Goal: Task Accomplishment & Management: Use online tool/utility

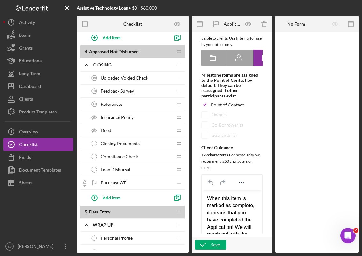
scroll to position [375, 0]
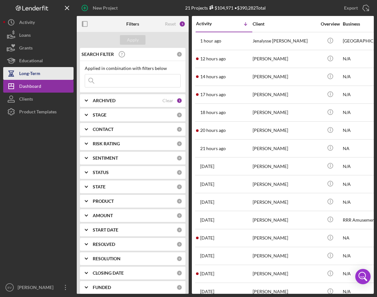
click at [33, 69] on div "Long-Term" at bounding box center [29, 74] width 21 height 14
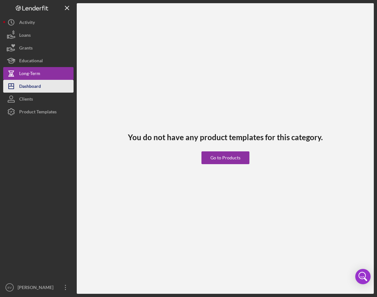
click at [42, 83] on button "Icon/Dashboard Dashboard" at bounding box center [38, 86] width 70 height 13
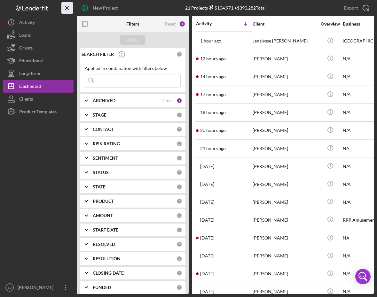
click at [70, 8] on icon "Icon/Menu Close" at bounding box center [67, 8] width 14 height 14
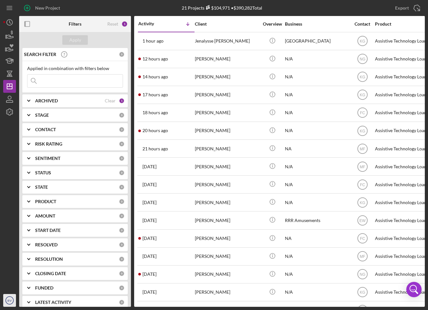
click at [10, 297] on text "EV" at bounding box center [10, 300] width 4 height 4
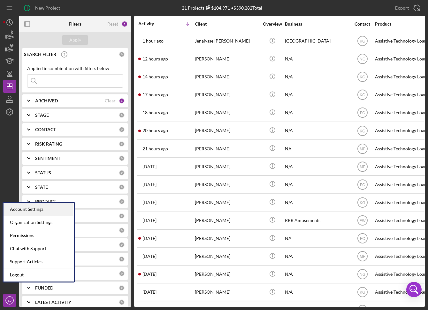
click at [23, 209] on div "Account Settings" at bounding box center [39, 209] width 70 height 13
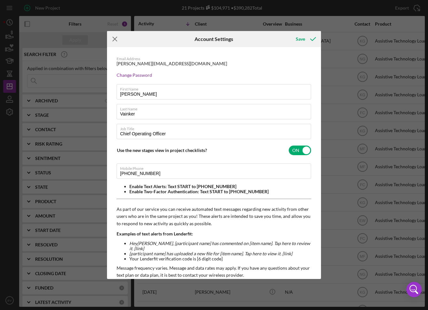
click at [113, 38] on icon "Icon/Menu Close" at bounding box center [115, 39] width 16 height 16
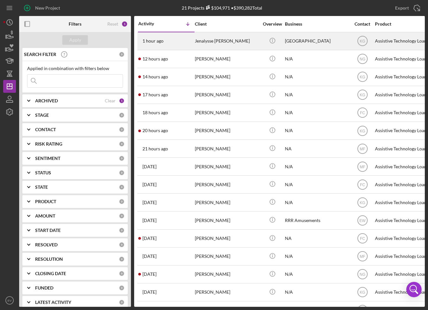
click at [221, 46] on div "Jenalysse [PERSON_NAME]" at bounding box center [227, 41] width 64 height 17
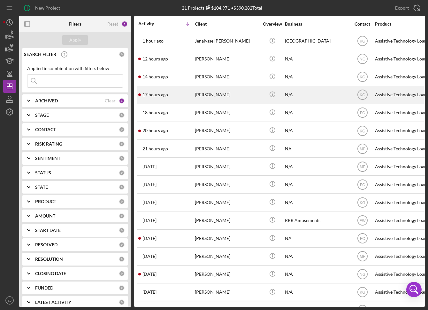
click at [237, 95] on div "[PERSON_NAME]" at bounding box center [227, 94] width 64 height 17
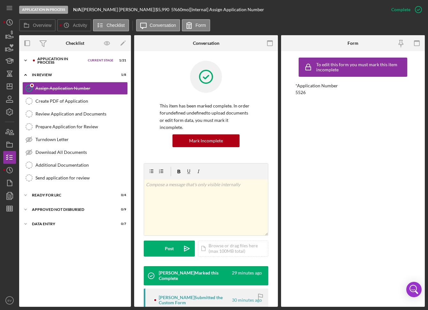
click at [26, 63] on icon "Icon/Expander" at bounding box center [25, 60] width 13 height 13
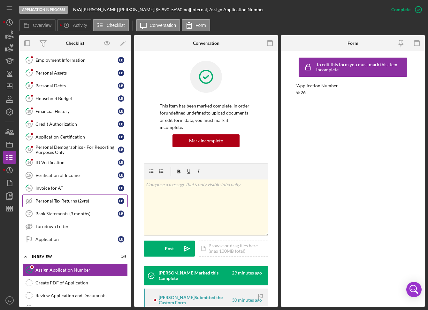
scroll to position [199, 0]
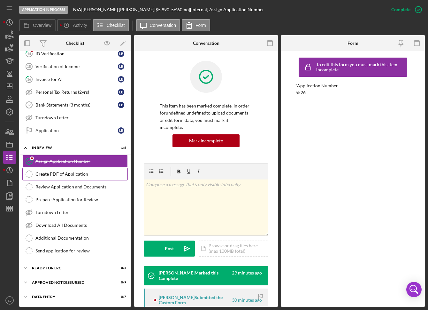
click at [68, 174] on div "Create PDF of Application" at bounding box center [81, 173] width 92 height 5
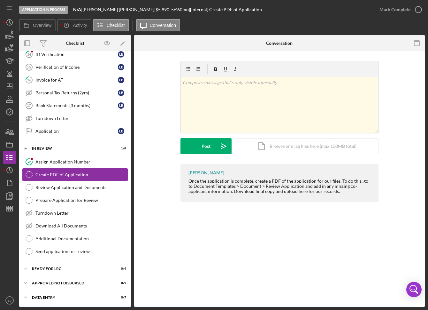
scroll to position [199, 0]
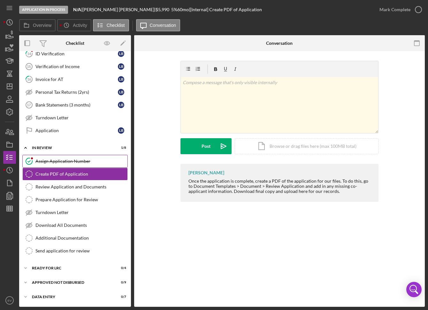
click at [69, 163] on div "Assign Application Number" at bounding box center [81, 161] width 92 height 5
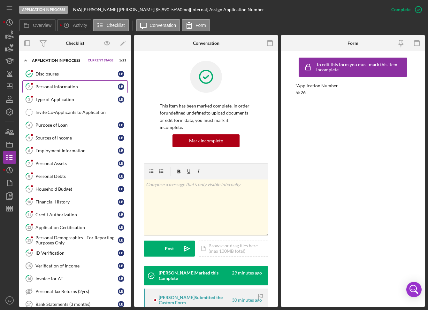
click at [66, 88] on div "Personal Information" at bounding box center [76, 86] width 82 height 5
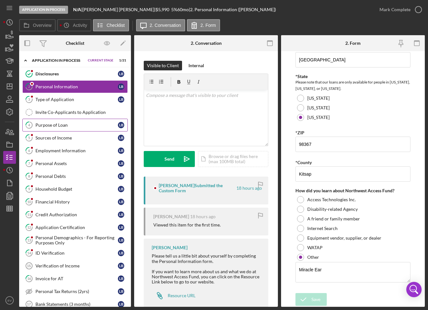
click at [71, 123] on div "Purpose of Loan" at bounding box center [76, 124] width 82 height 5
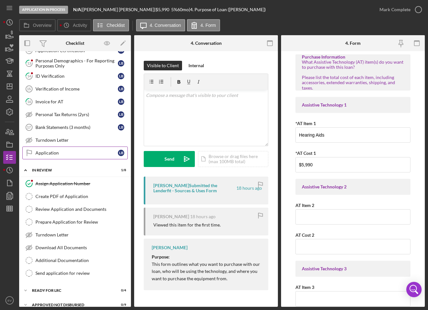
scroll to position [111, 0]
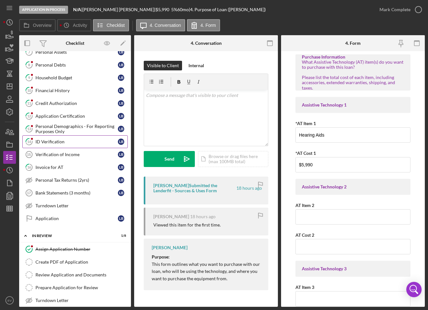
click at [66, 145] on link "14 ID Verification L B" at bounding box center [74, 141] width 105 height 13
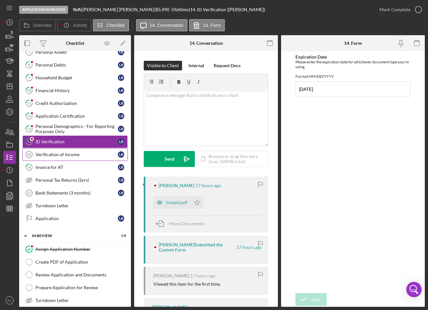
click at [83, 157] on link "Verification of Income 15 Verification of Income L B" at bounding box center [74, 154] width 105 height 13
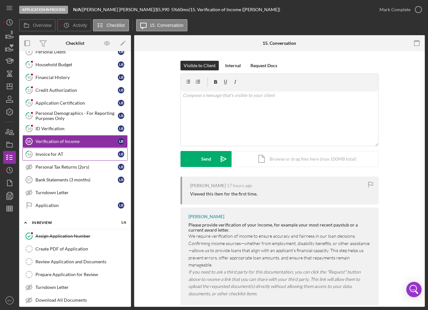
scroll to position [138, 0]
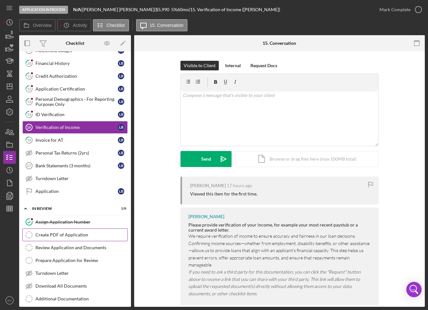
click at [47, 236] on div "Create PDF of Application" at bounding box center [81, 234] width 92 height 5
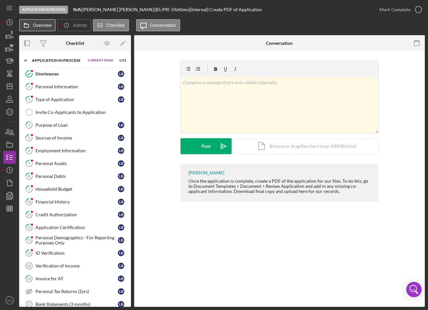
click at [35, 27] on label "Overview" at bounding box center [42, 25] width 19 height 5
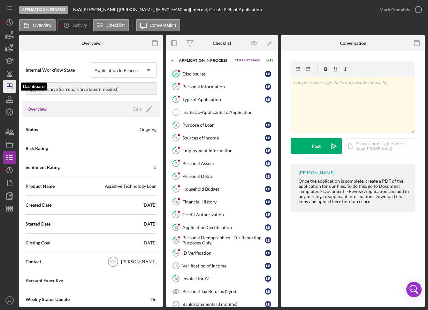
click at [8, 87] on icon "Icon/Dashboard" at bounding box center [10, 86] width 16 height 16
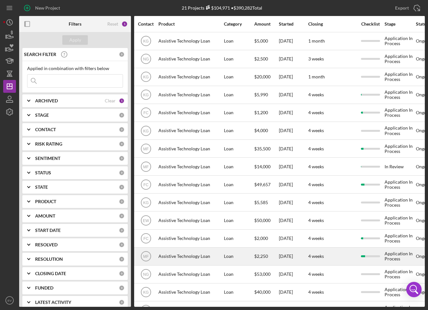
scroll to position [110, 217]
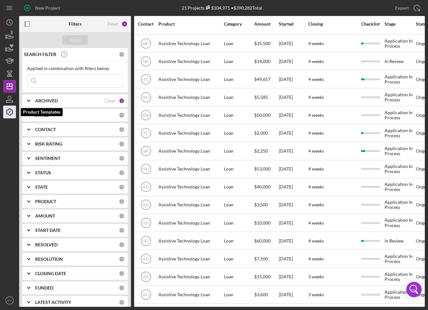
click at [6, 110] on icon "button" at bounding box center [10, 112] width 16 height 16
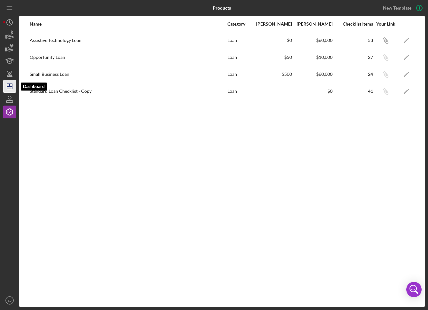
click at [10, 91] on icon "Icon/Dashboard" at bounding box center [10, 86] width 16 height 16
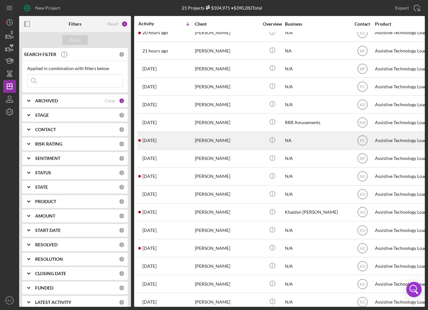
scroll to position [110, 0]
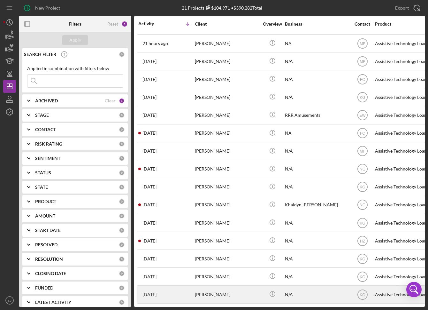
click at [218, 289] on div "[PERSON_NAME]" at bounding box center [227, 294] width 64 height 17
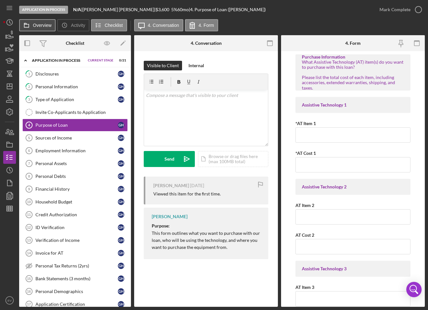
click at [45, 27] on label "Overview" at bounding box center [42, 25] width 19 height 5
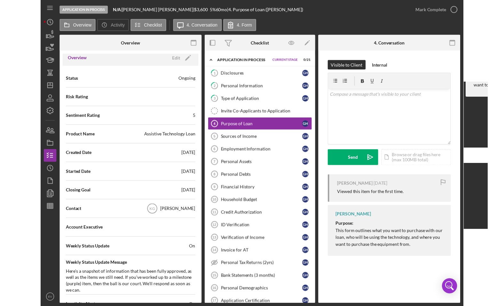
scroll to position [55, 0]
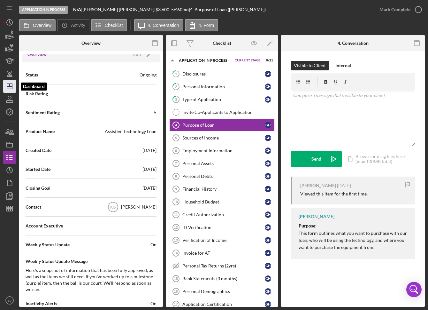
click at [13, 89] on icon "Icon/Dashboard" at bounding box center [10, 86] width 16 height 16
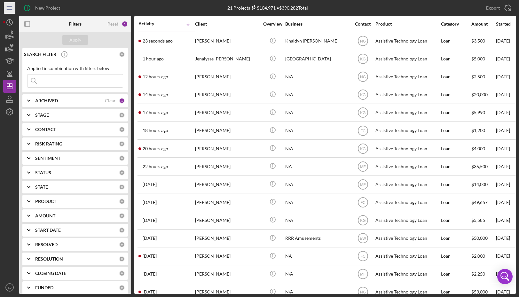
click at [12, 7] on icon "Icon/Menu" at bounding box center [10, 8] width 14 height 14
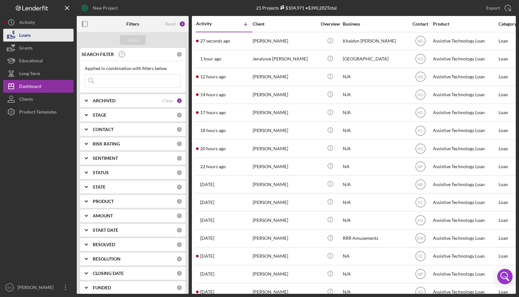
click at [34, 37] on button "Loans" at bounding box center [38, 35] width 70 height 13
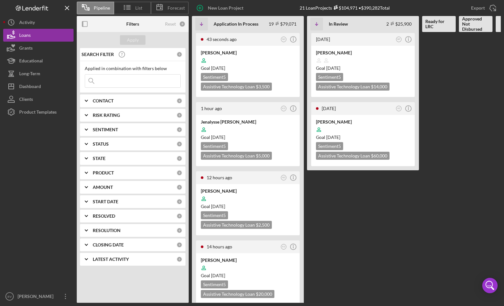
click at [109, 132] on b "SENTIMENT" at bounding box center [105, 129] width 25 height 5
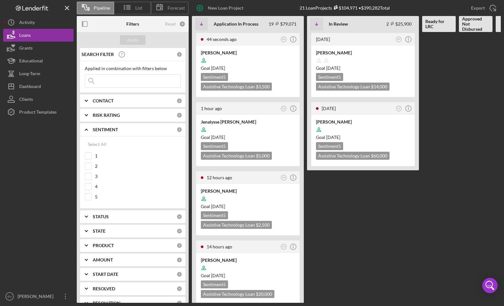
click at [107, 116] on b "RISK RATING" at bounding box center [106, 114] width 27 height 5
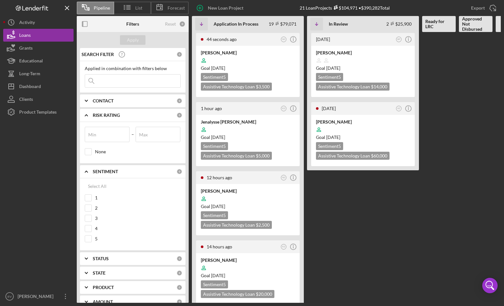
click at [96, 115] on b "RISK RATING" at bounding box center [106, 114] width 27 height 5
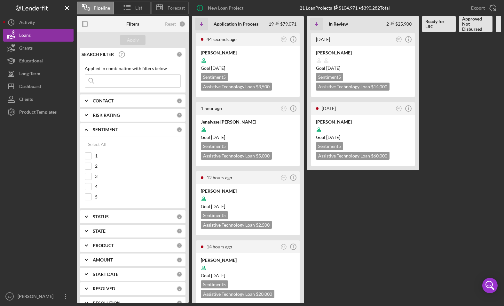
click at [105, 129] on b "SENTIMENT" at bounding box center [105, 129] width 25 height 5
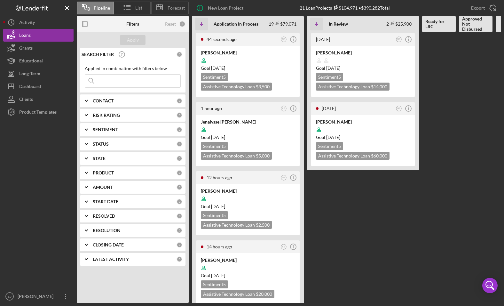
click at [107, 144] on b "STATUS" at bounding box center [101, 143] width 16 height 5
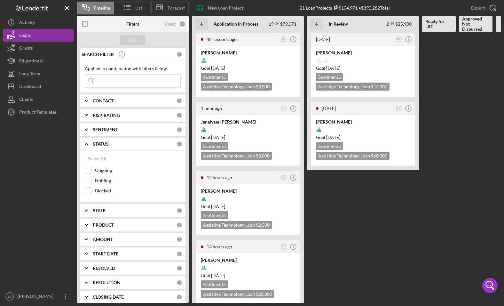
click at [108, 211] on div "STATE" at bounding box center [135, 210] width 84 height 5
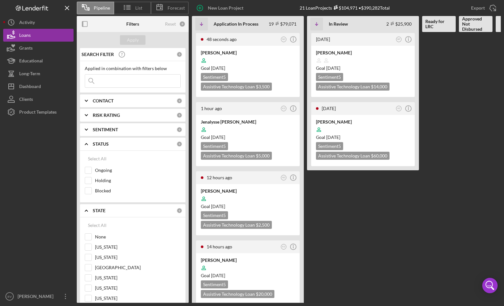
click at [109, 209] on div "STATE" at bounding box center [135, 210] width 84 height 5
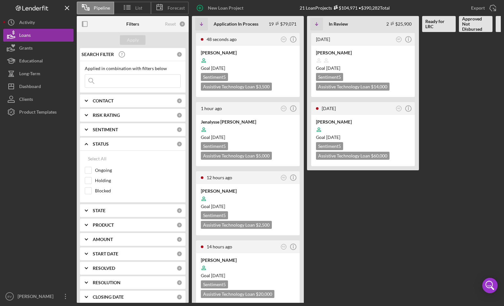
click at [111, 145] on div "STATUS" at bounding box center [135, 143] width 84 height 5
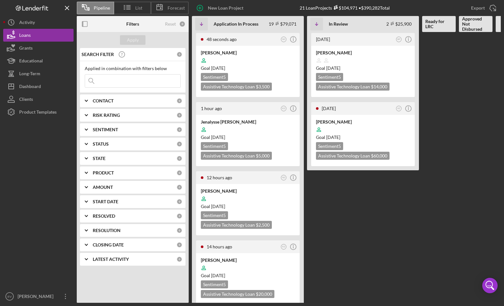
click at [114, 174] on div "PRODUCT" at bounding box center [135, 172] width 84 height 5
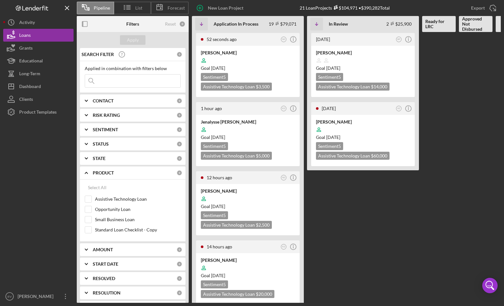
click at [110, 170] on b "PRODUCT" at bounding box center [103, 172] width 21 height 5
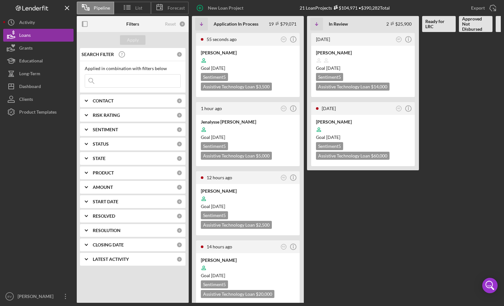
click at [107, 98] on b "CONTACT" at bounding box center [103, 100] width 21 height 5
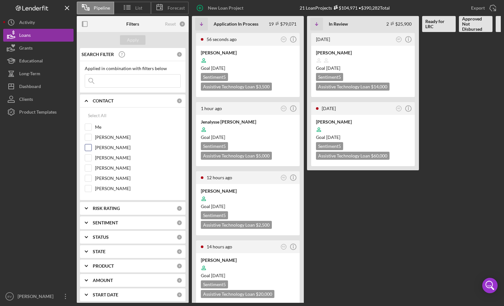
click at [89, 149] on input "[PERSON_NAME]" at bounding box center [88, 147] width 6 height 6
checkbox input "true"
click at [87, 158] on input "[PERSON_NAME]" at bounding box center [88, 157] width 6 height 6
click at [89, 160] on input "[PERSON_NAME]" at bounding box center [88, 157] width 6 height 6
checkbox input "false"
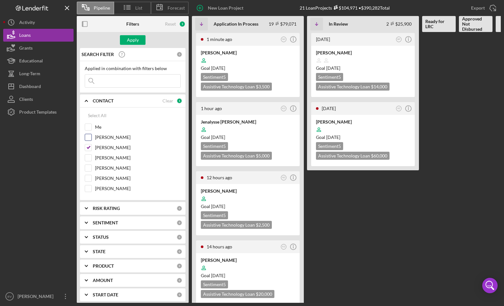
click at [87, 136] on input "[PERSON_NAME]" at bounding box center [88, 137] width 6 height 6
checkbox input "true"
click at [89, 187] on input "[PERSON_NAME]" at bounding box center [88, 188] width 6 height 6
checkbox input "true"
click at [143, 42] on button "Apply" at bounding box center [133, 40] width 26 height 10
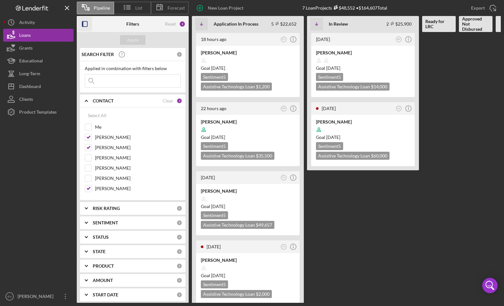
click at [85, 21] on icon "button" at bounding box center [85, 24] width 14 height 14
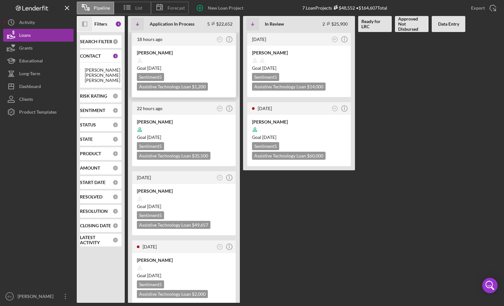
click at [191, 69] on div "Goal [DATE]" at bounding box center [184, 68] width 94 height 6
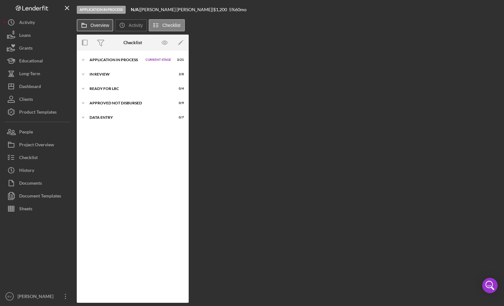
click at [92, 24] on label "Overview" at bounding box center [99, 25] width 19 height 5
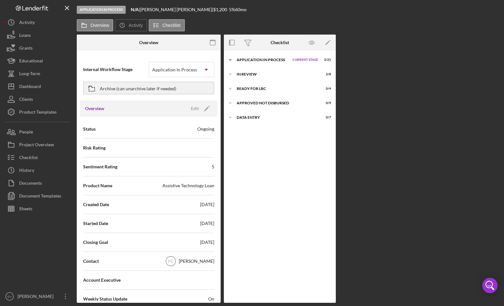
click at [232, 58] on icon "Icon/Expander" at bounding box center [230, 59] width 13 height 13
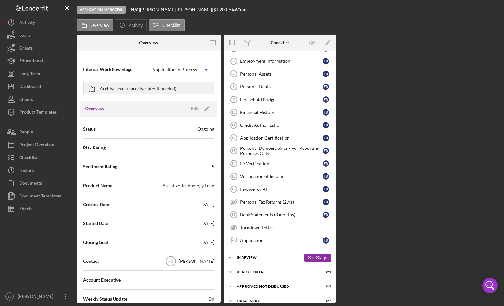
click at [262, 255] on div "In Review" at bounding box center [268, 257] width 65 height 4
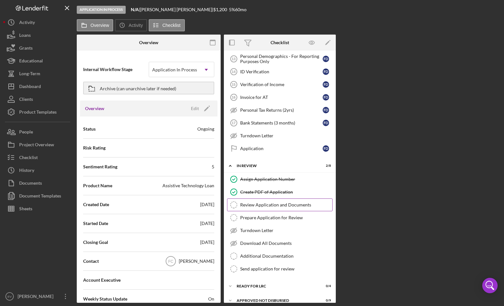
scroll to position [203, 0]
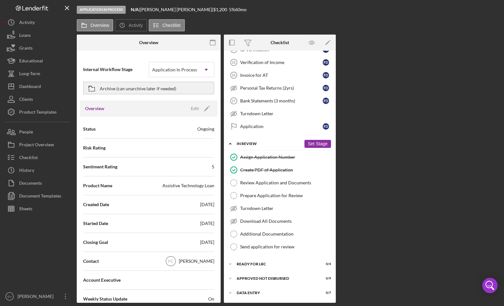
click at [317, 142] on button "Set Stage" at bounding box center [317, 144] width 27 height 8
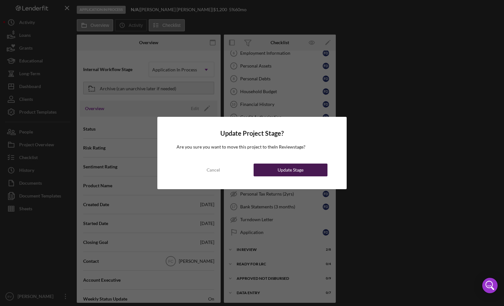
click at [292, 170] on div "Update Stage" at bounding box center [290, 169] width 26 height 13
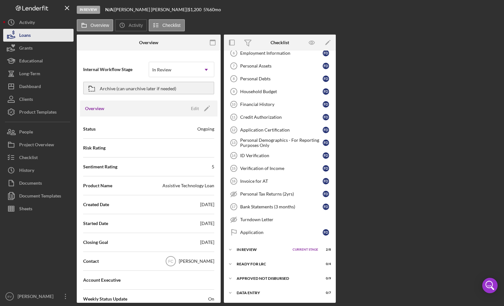
click at [33, 32] on button "Loans" at bounding box center [38, 35] width 70 height 13
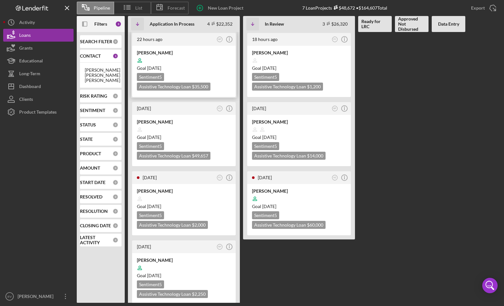
click at [161, 70] on time "[DATE]" at bounding box center [154, 67] width 14 height 5
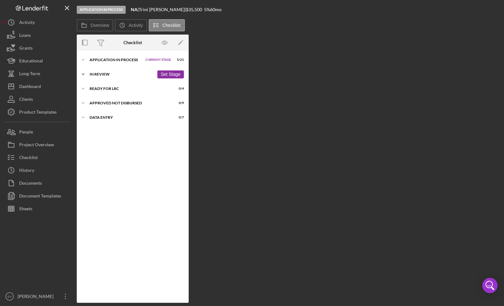
click at [110, 73] on div "In Review" at bounding box center [121, 74] width 65 height 4
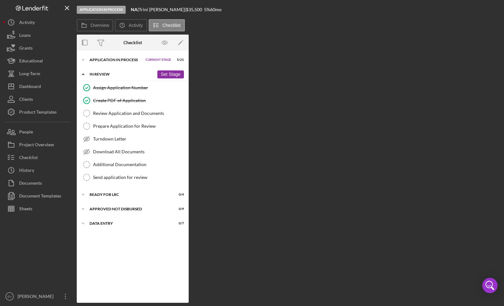
click at [172, 74] on button "Set Stage" at bounding box center [170, 74] width 27 height 8
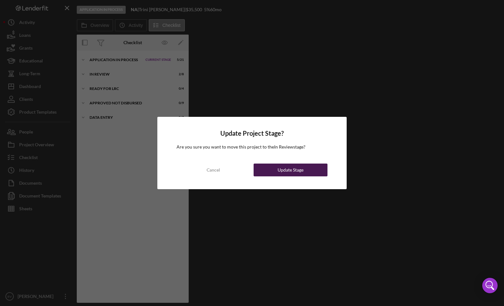
click at [299, 171] on div "Update Stage" at bounding box center [290, 169] width 26 height 13
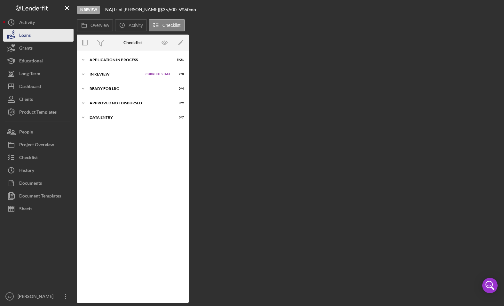
click at [44, 36] on button "Loans" at bounding box center [38, 35] width 70 height 13
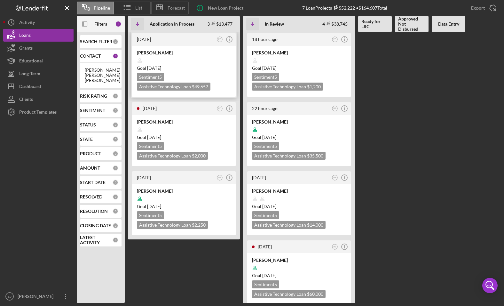
click at [184, 68] on div "Goal [DATE]" at bounding box center [184, 68] width 94 height 6
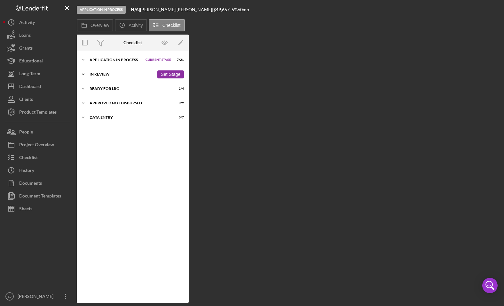
click at [97, 73] on div "In Review" at bounding box center [121, 74] width 65 height 4
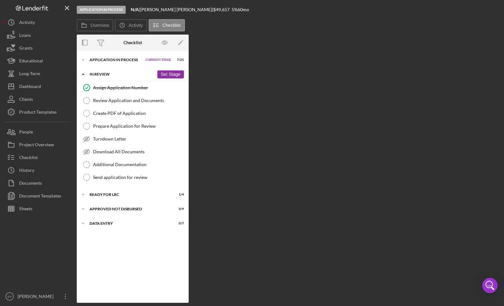
click at [165, 74] on button "Set Stage" at bounding box center [170, 74] width 27 height 8
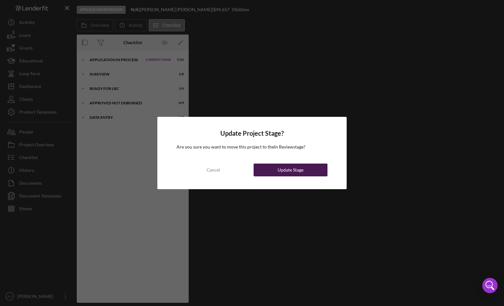
click at [298, 165] on div "Update Stage" at bounding box center [290, 169] width 26 height 13
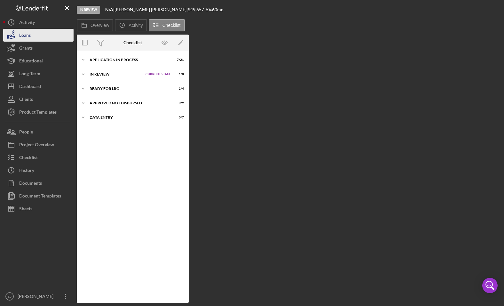
click at [35, 37] on button "Loans" at bounding box center [38, 35] width 70 height 13
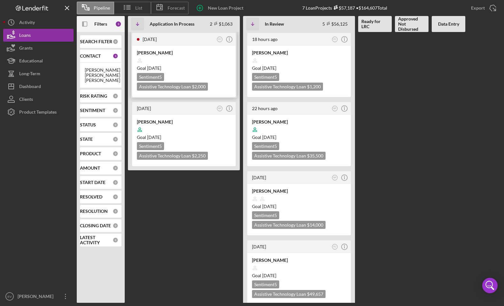
click at [164, 75] on div "Sentiment 5" at bounding box center [150, 77] width 27 height 8
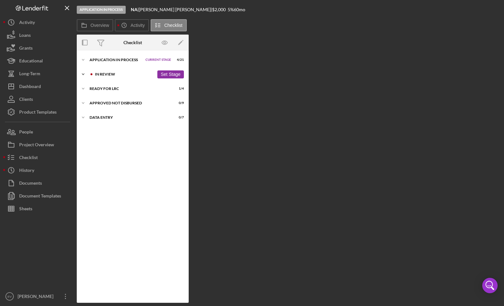
click at [163, 74] on button "Set Stage" at bounding box center [170, 74] width 27 height 8
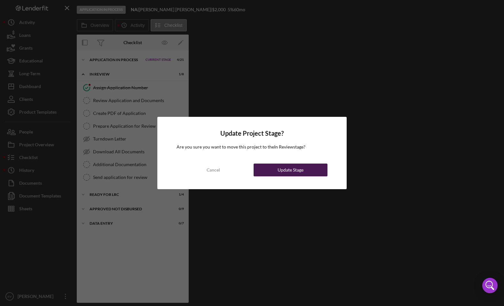
click at [296, 166] on div "Update Stage" at bounding box center [290, 169] width 26 height 13
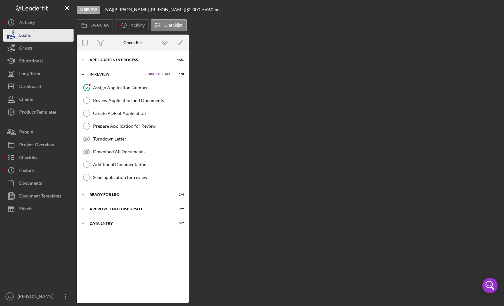
click at [33, 37] on button "Loans" at bounding box center [38, 35] width 70 height 13
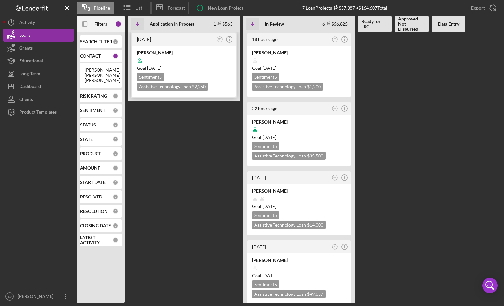
click at [173, 74] on div "Sentiment 5 Assistive Technology Loan $2,250 $563" at bounding box center [184, 82] width 94 height 18
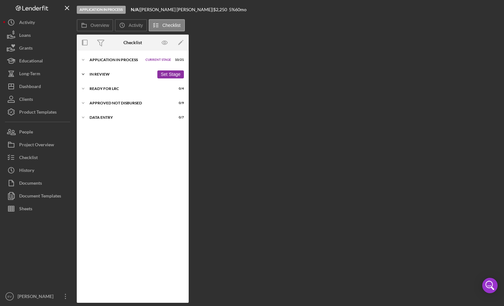
click at [111, 77] on div "Icon/Expander In Review 1 / 8 Set Stage" at bounding box center [133, 74] width 112 height 13
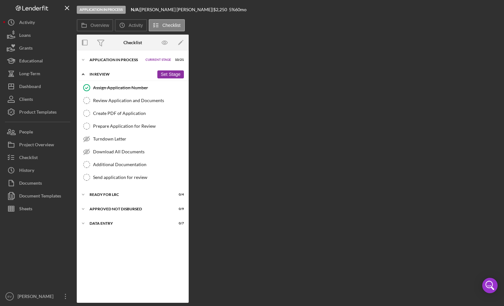
click at [167, 72] on button "Set Stage" at bounding box center [170, 74] width 27 height 8
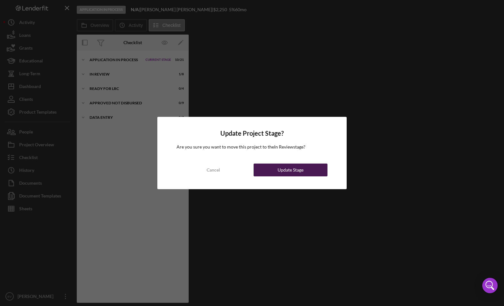
click at [309, 169] on button "Update Stage" at bounding box center [290, 169] width 74 height 13
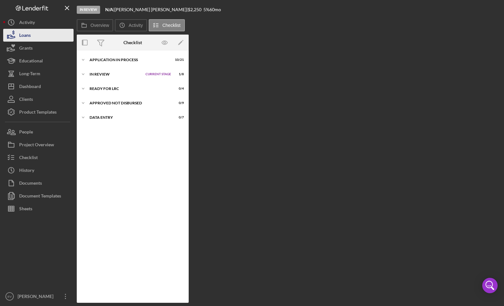
click at [29, 36] on div "Loans" at bounding box center [25, 36] width 12 height 14
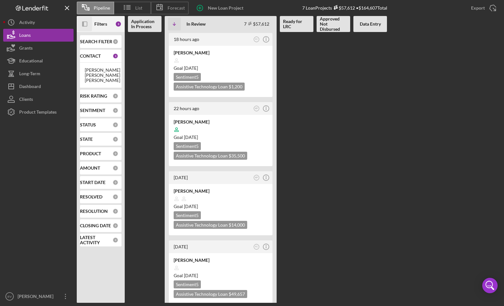
click at [85, 25] on icon "Icon/Panel Side Expand" at bounding box center [85, 24] width 14 height 14
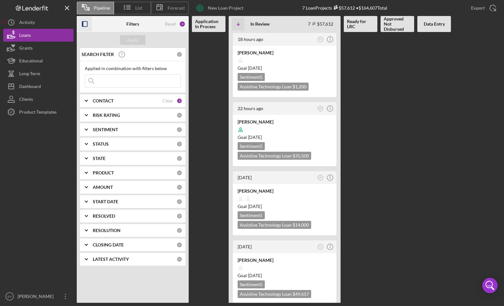
click at [106, 102] on b "CONTACT" at bounding box center [103, 100] width 21 height 5
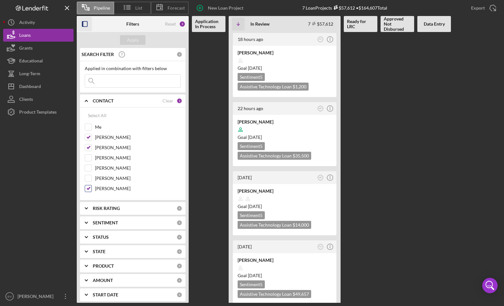
click at [90, 189] on input "[PERSON_NAME]" at bounding box center [88, 188] width 6 height 6
checkbox input "false"
click at [84, 139] on div "Select All Me [PERSON_NAME] [PERSON_NAME] [PERSON_NAME] [PERSON_NAME] [PERSON_N…" at bounding box center [132, 153] width 105 height 93
click at [88, 146] on input "[PERSON_NAME]" at bounding box center [88, 147] width 6 height 6
checkbox input "false"
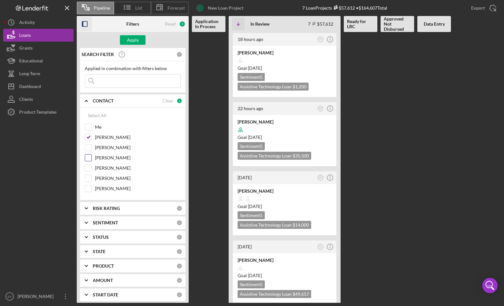
click at [89, 160] on input "[PERSON_NAME]" at bounding box center [88, 157] width 6 height 6
checkbox input "true"
click at [89, 136] on input "[PERSON_NAME]" at bounding box center [88, 137] width 6 height 6
checkbox input "false"
click at [88, 159] on input "[PERSON_NAME]" at bounding box center [88, 157] width 6 height 6
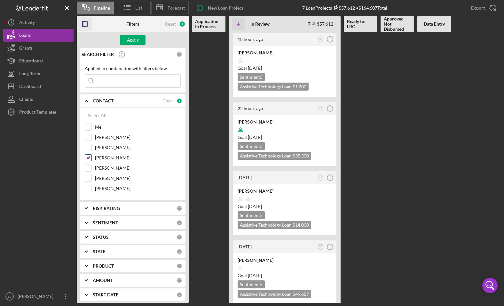
checkbox input "false"
click at [87, 137] on input "[PERSON_NAME]" at bounding box center [88, 137] width 6 height 6
click at [87, 134] on div at bounding box center [88, 137] width 7 height 7
click at [86, 140] on div at bounding box center [88, 137] width 7 height 7
click at [86, 139] on input "[PERSON_NAME]" at bounding box center [88, 137] width 6 height 6
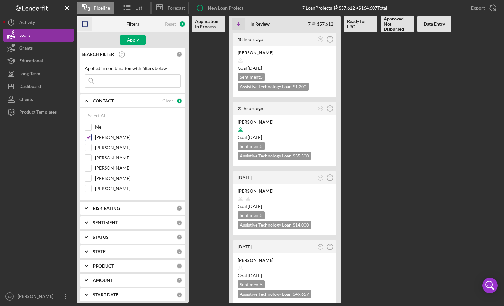
checkbox input "false"
click at [88, 167] on input "[PERSON_NAME]" at bounding box center [88, 168] width 6 height 6
checkbox input "true"
click at [87, 160] on input "[PERSON_NAME]" at bounding box center [88, 157] width 6 height 6
checkbox input "true"
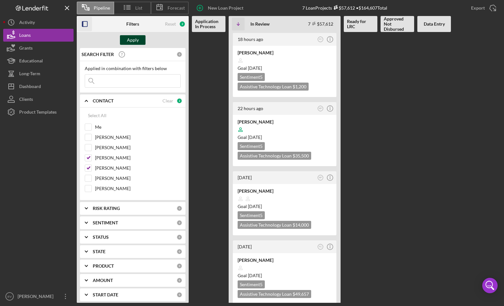
click at [135, 40] on div "Apply" at bounding box center [133, 40] width 12 height 10
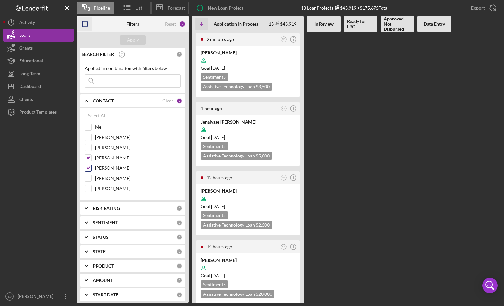
click at [87, 167] on input "[PERSON_NAME]" at bounding box center [88, 168] width 6 height 6
checkbox input "false"
click at [132, 36] on div "Apply" at bounding box center [133, 40] width 12 height 10
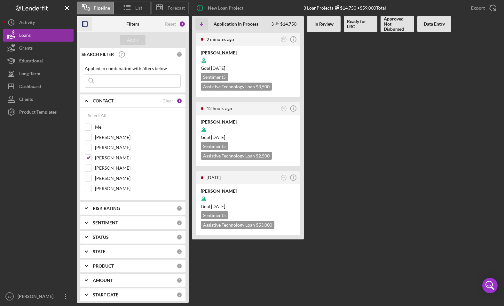
click at [88, 26] on icon "button" at bounding box center [85, 24] width 14 height 14
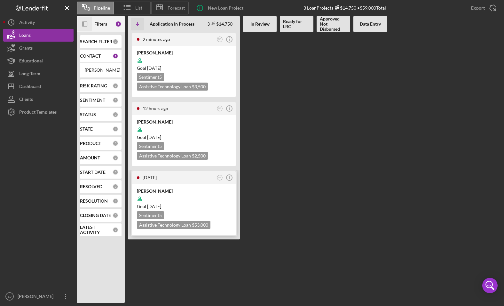
click at [198, 186] on div "[PERSON_NAME] Goal [DATE] Sentiment 5 Assistive Technology Loan $53,000 $13,250" at bounding box center [184, 209] width 104 height 51
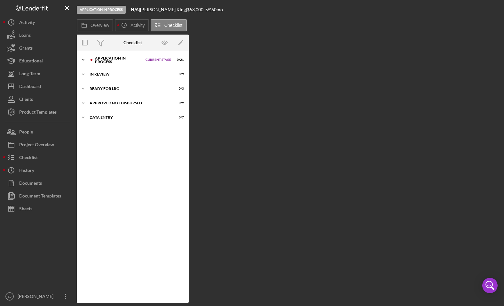
click at [81, 57] on icon "Icon/Expander" at bounding box center [83, 59] width 13 height 13
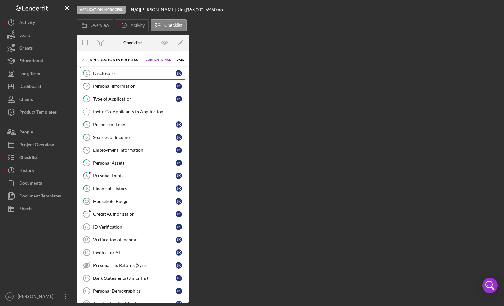
click at [105, 72] on div "Disclosures" at bounding box center [134, 73] width 82 height 5
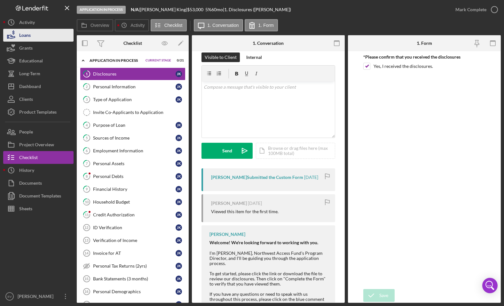
click at [46, 35] on button "Loans" at bounding box center [38, 35] width 70 height 13
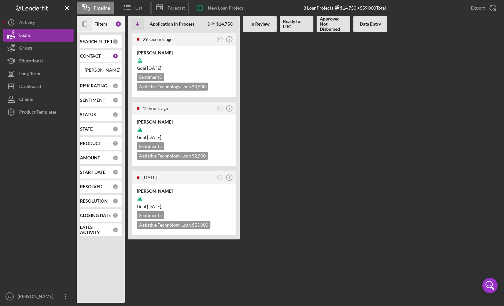
click at [86, 24] on icon "Icon/Panel Side Expand" at bounding box center [85, 24] width 14 height 14
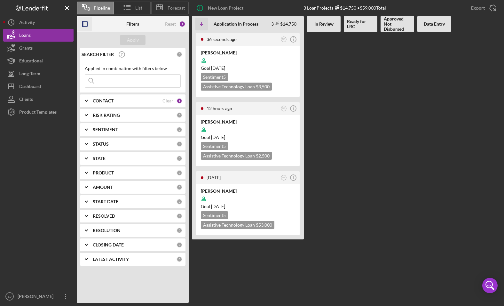
click at [112, 100] on b "CONTACT" at bounding box center [103, 100] width 21 height 5
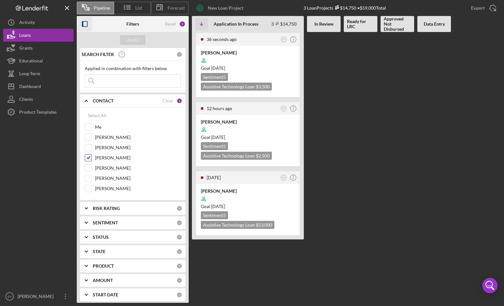
click at [89, 157] on input "[PERSON_NAME]" at bounding box center [88, 157] width 6 height 6
checkbox input "false"
click at [88, 168] on input "[PERSON_NAME]" at bounding box center [88, 168] width 6 height 6
checkbox input "true"
click at [135, 43] on div "Apply" at bounding box center [133, 40] width 12 height 10
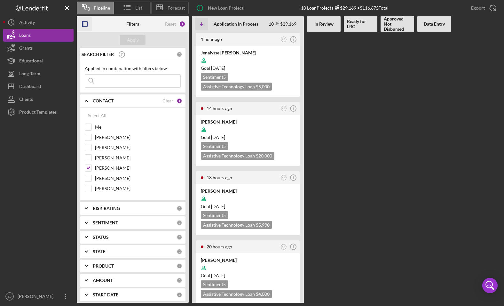
click at [92, 25] on div at bounding box center [85, 24] width 16 height 16
click at [89, 25] on icon "button" at bounding box center [85, 24] width 14 height 14
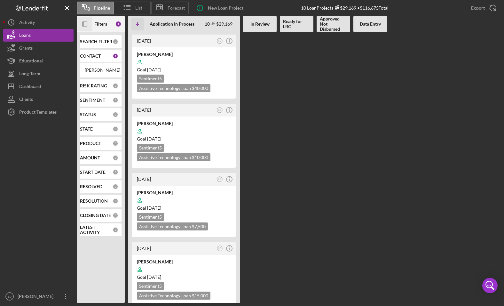
scroll to position [420, 0]
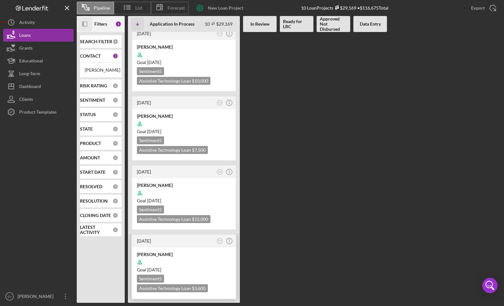
click at [180, 259] on div at bounding box center [184, 262] width 94 height 12
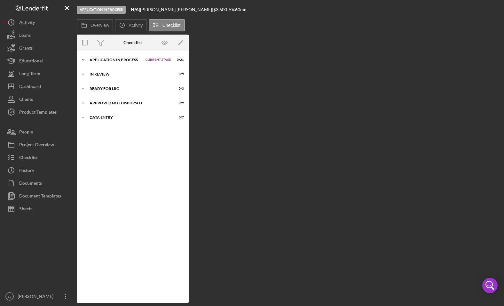
click at [108, 62] on div "Icon/Expander Application In Process Current Stage 0 / 21 Set Stage" at bounding box center [133, 59] width 112 height 13
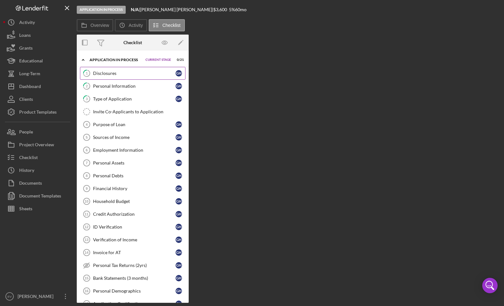
click at [107, 74] on div "Disclosures" at bounding box center [134, 73] width 82 height 5
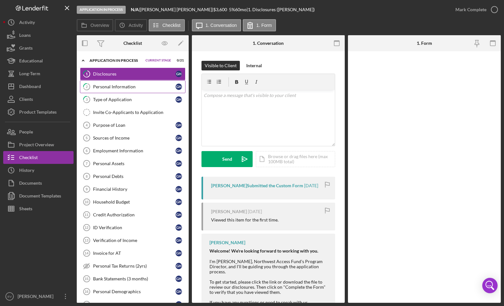
click at [113, 86] on div "Personal Information" at bounding box center [134, 86] width 82 height 5
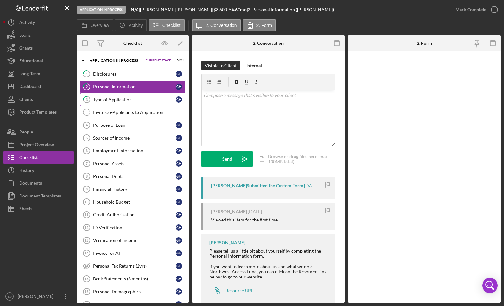
click at [112, 98] on div "Type of Application" at bounding box center [134, 99] width 82 height 5
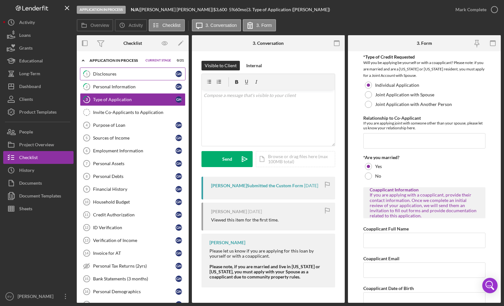
click at [109, 78] on link "1 Disclosures G H" at bounding box center [132, 73] width 105 height 13
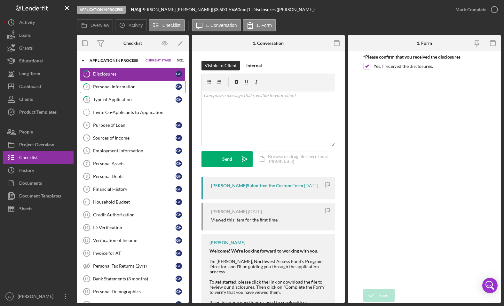
click at [115, 85] on div "Personal Information" at bounding box center [134, 86] width 82 height 5
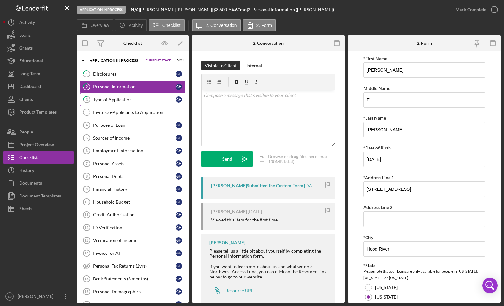
click at [124, 102] on link "3 Type of Application G H" at bounding box center [132, 99] width 105 height 13
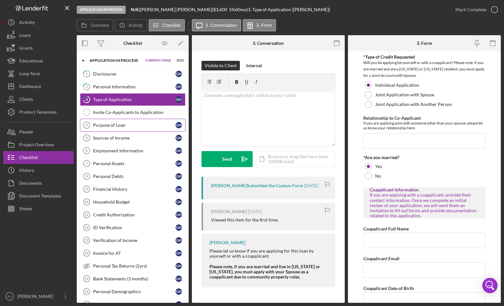
click at [105, 130] on link "Purpose of Loan 4 Purpose of Loan G H" at bounding box center [132, 125] width 105 height 13
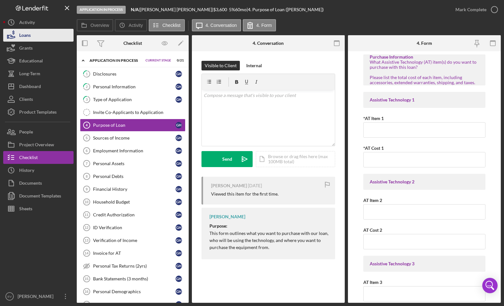
click at [40, 39] on button "Loans" at bounding box center [38, 35] width 70 height 13
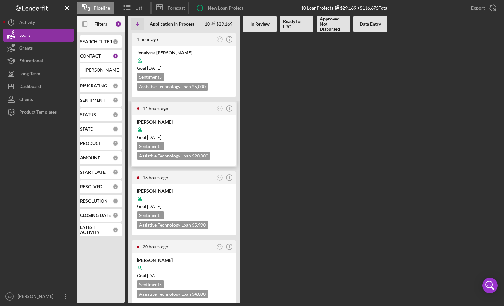
click at [161, 138] on time "[DATE]" at bounding box center [154, 136] width 14 height 5
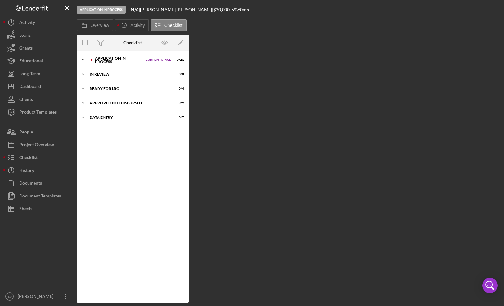
click at [82, 59] on icon "Icon/Expander" at bounding box center [83, 59] width 13 height 13
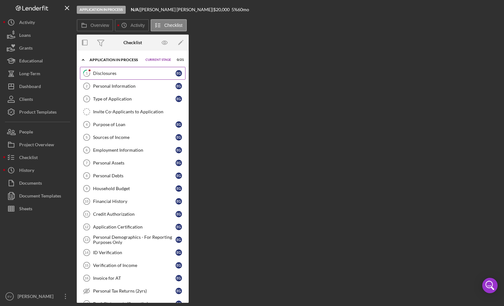
click at [104, 73] on div "Disclosures" at bounding box center [134, 73] width 82 height 5
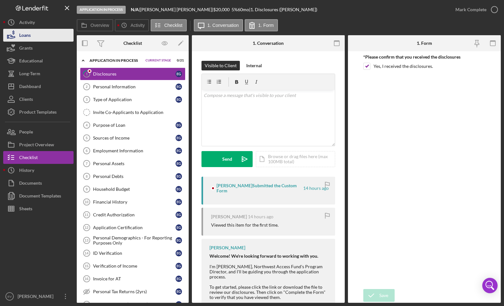
click at [21, 34] on div "Loans" at bounding box center [25, 36] width 12 height 14
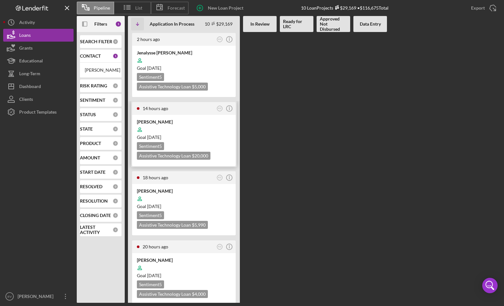
click at [160, 123] on div at bounding box center [184, 129] width 94 height 12
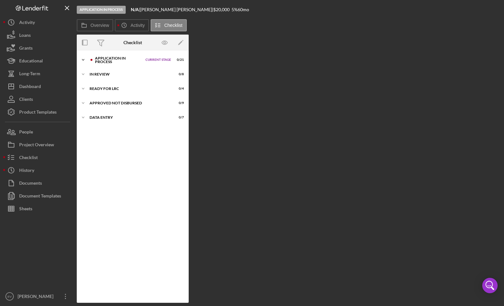
click at [118, 59] on div "Application In Process" at bounding box center [118, 59] width 47 height 7
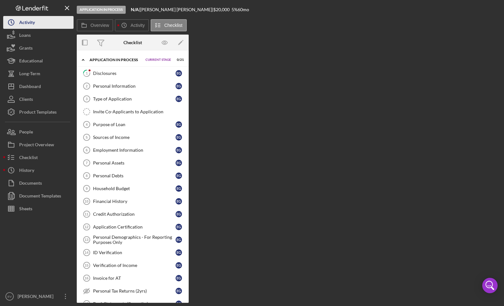
click at [22, 20] on div "Activity" at bounding box center [27, 23] width 16 height 14
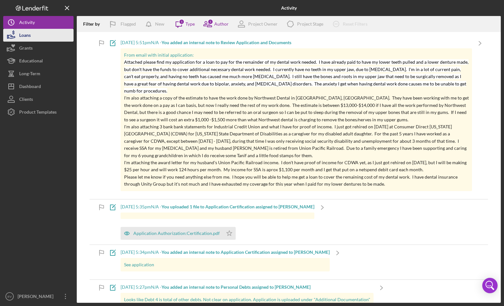
click at [32, 36] on button "Loans" at bounding box center [38, 35] width 70 height 13
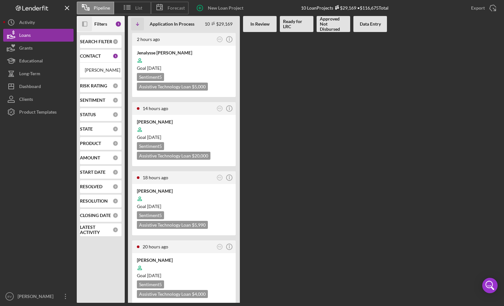
click at [82, 23] on icon "button" at bounding box center [83, 23] width 2 height 5
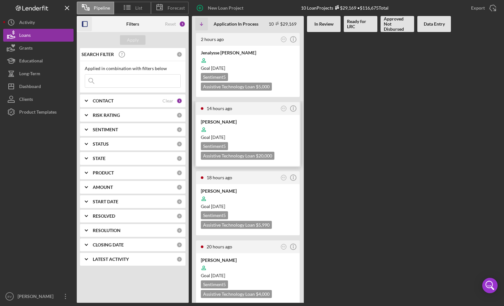
click at [241, 130] on div at bounding box center [248, 129] width 94 height 12
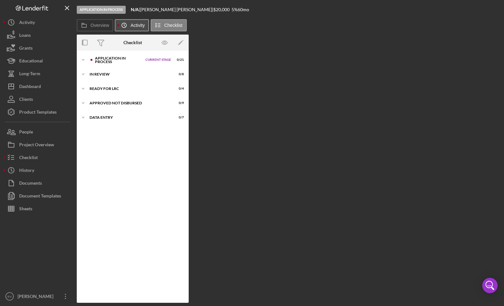
click at [123, 23] on icon "Icon/History" at bounding box center [124, 25] width 13 height 13
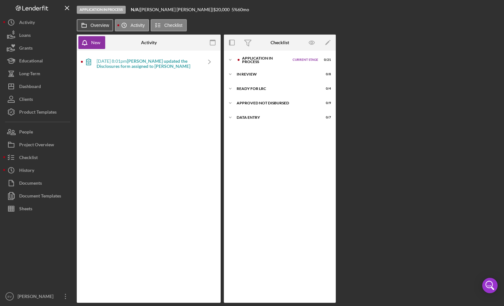
click at [93, 27] on label "Overview" at bounding box center [99, 25] width 19 height 5
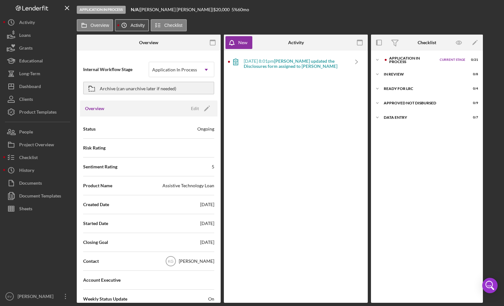
click at [135, 25] on label "Activity" at bounding box center [137, 25] width 14 height 5
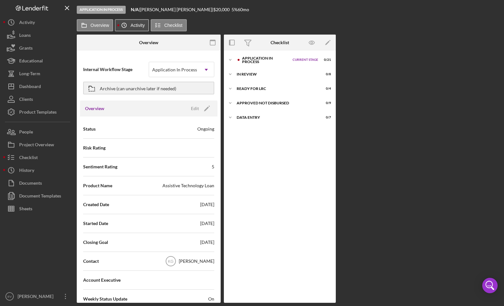
click at [129, 26] on icon "Icon/History" at bounding box center [124, 25] width 13 height 13
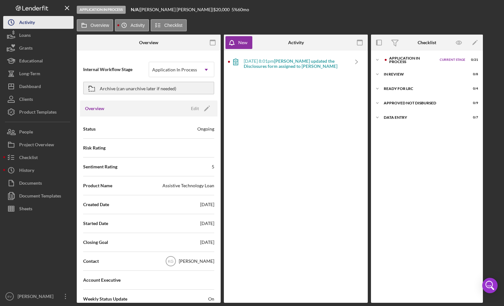
click at [36, 23] on button "Icon/History Activity" at bounding box center [38, 22] width 70 height 13
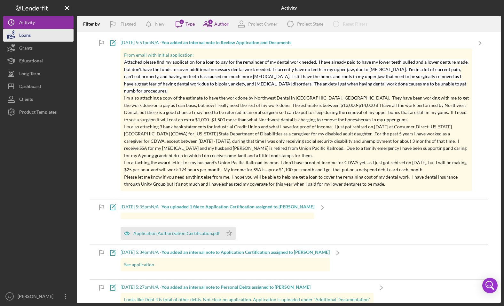
click at [41, 37] on button "Loans" at bounding box center [38, 35] width 70 height 13
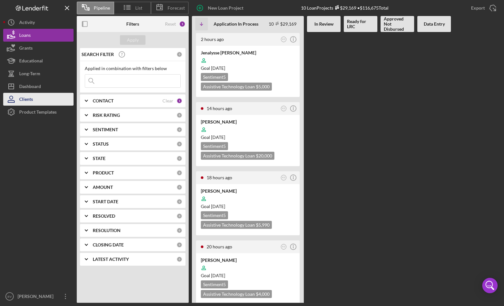
click at [31, 97] on div "Clients" at bounding box center [26, 100] width 14 height 14
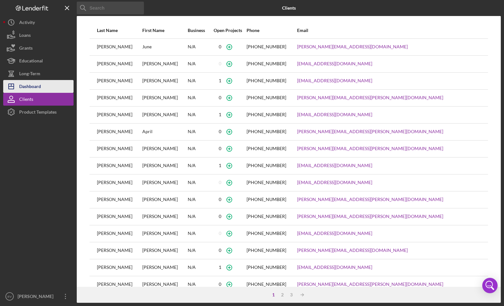
click at [36, 84] on div "Dashboard" at bounding box center [30, 87] width 22 height 14
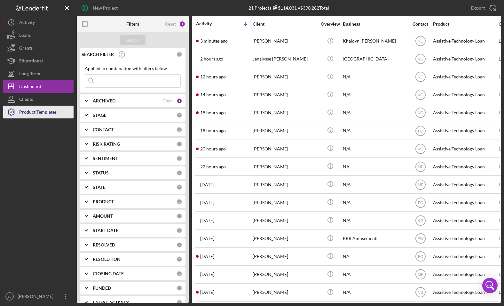
click at [36, 113] on div "Product Templates" at bounding box center [37, 112] width 37 height 14
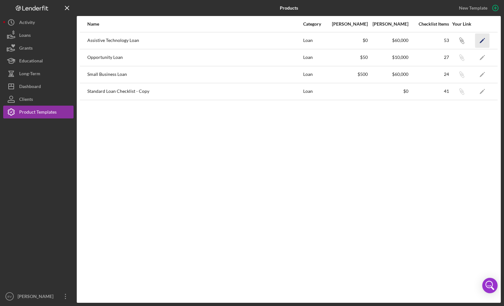
click at [376, 41] on polygon "button" at bounding box center [481, 41] width 4 height 4
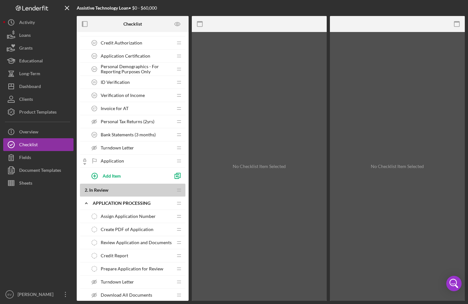
scroll to position [285, 0]
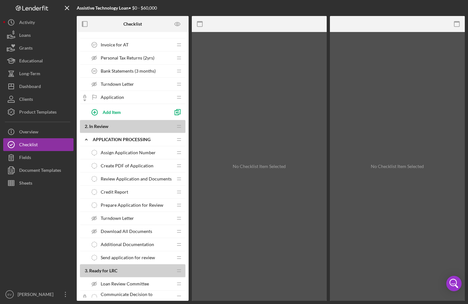
click at [128, 153] on span "Assign Application Number" at bounding box center [128, 152] width 55 height 5
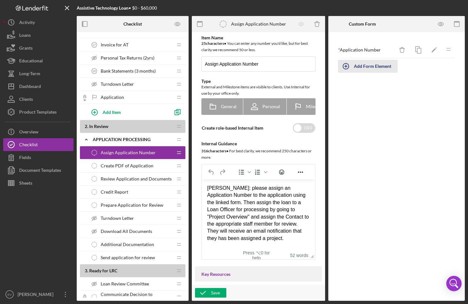
click at [370, 65] on div "Add Form Element" at bounding box center [372, 66] width 37 height 13
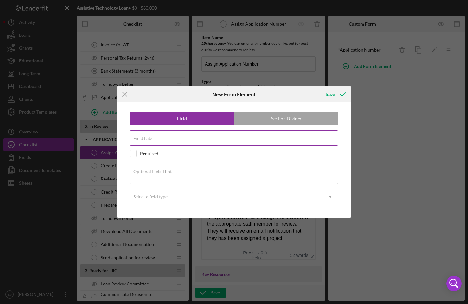
click at [172, 137] on div "Field Label" at bounding box center [234, 138] width 208 height 16
click at [153, 140] on input "Date Assigned to Loan Officer" at bounding box center [234, 137] width 208 height 15
type input "Date Application Considered Complete"
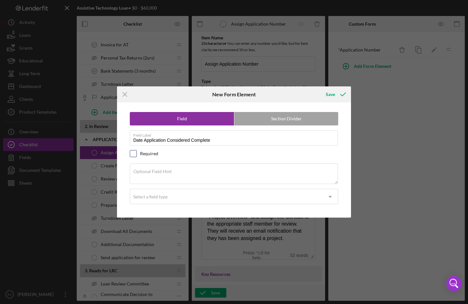
click at [135, 153] on input "checkbox" at bounding box center [133, 153] width 6 height 6
checkbox input "true"
click at [178, 140] on input "Date Application Considered Complete" at bounding box center [234, 137] width 208 height 15
drag, startPoint x: 178, startPoint y: 140, endPoint x: 223, endPoint y: 144, distance: 45.9
click at [223, 144] on input "Date Application Considered Complete" at bounding box center [234, 137] width 208 height 15
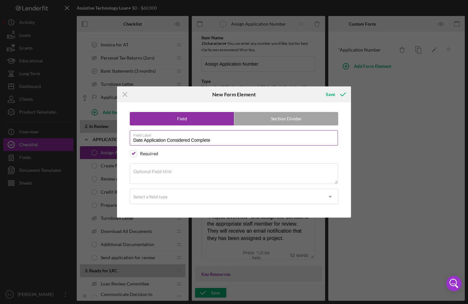
click at [223, 144] on input "Date Application Considered Complete" at bounding box center [234, 137] width 208 height 15
drag, startPoint x: 220, startPoint y: 143, endPoint x: 167, endPoint y: 142, distance: 52.7
click at [167, 142] on input "Date Application Considered Complete" at bounding box center [234, 137] width 208 height 15
type input "Date Application Number Assigned"
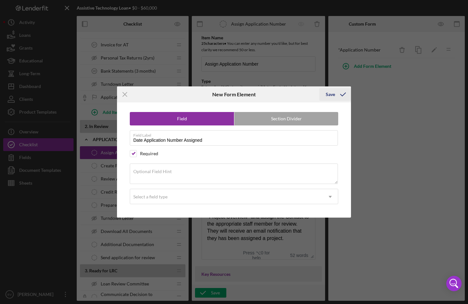
click at [321, 89] on button "Save" at bounding box center [335, 94] width 32 height 13
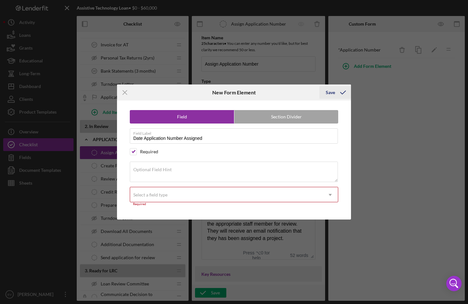
click at [333, 90] on div "Save" at bounding box center [330, 92] width 9 height 13
click at [131, 152] on input "checkbox" at bounding box center [133, 151] width 6 height 6
click at [166, 195] on div "Select a field type" at bounding box center [150, 194] width 34 height 5
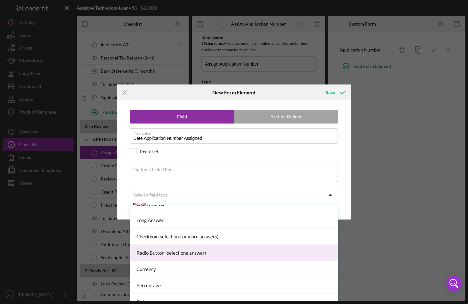
scroll to position [49, 0]
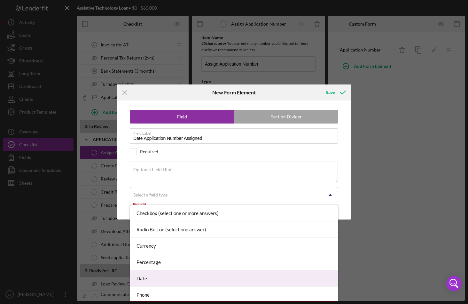
click at [180, 278] on div "Date" at bounding box center [234, 278] width 208 height 16
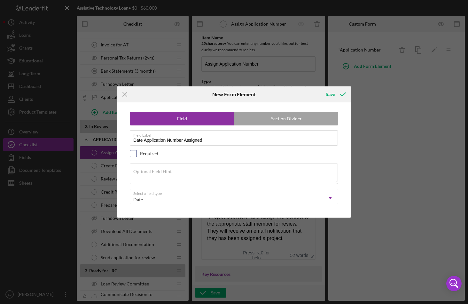
click at [133, 154] on input "checkbox" at bounding box center [133, 153] width 6 height 6
checkbox input "true"
click at [335, 93] on icon "submit" at bounding box center [343, 94] width 16 height 16
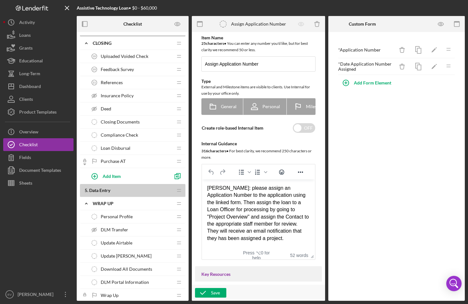
scroll to position [643, 0]
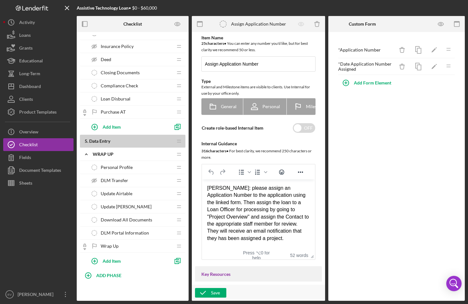
click at [131, 218] on span "Download All Documents" at bounding box center [126, 219] width 51 height 5
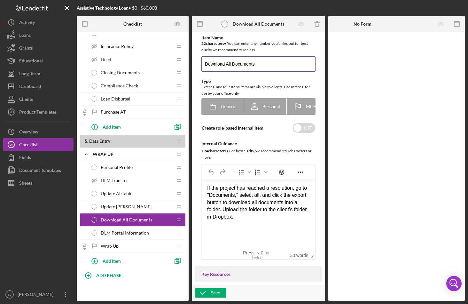
click at [221, 67] on input "Download All Documents" at bounding box center [258, 63] width 114 height 15
click at [220, 66] on input "Download All Documents" at bounding box center [258, 63] width 114 height 15
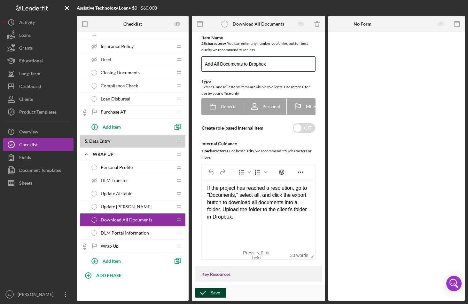
type input "Add All Documents to Dropbox"
click at [203, 291] on icon "button" at bounding box center [203, 292] width 16 height 16
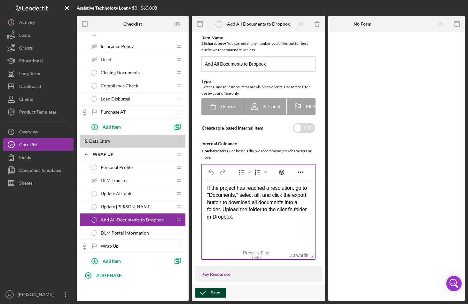
click at [244, 208] on div "If the project has reached a resolution, go to "Documents," select all, and cli…" at bounding box center [258, 202] width 103 height 36
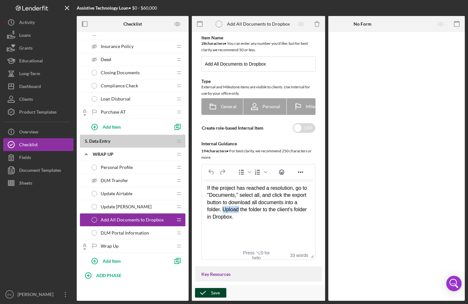
click at [241, 209] on div "If the project has reached a resolution, go to "Documents," select all, and cli…" at bounding box center [258, 202] width 103 height 36
click at [244, 209] on div "If the project has reached a resolution, go to "Documents," select all, and cli…" at bounding box center [258, 202] width 103 height 36
drag, startPoint x: 244, startPoint y: 209, endPoint x: 238, endPoint y: 209, distance: 5.4
click at [238, 209] on div "If the project has reached a resolution, go to "Documents," select all, and cli…" at bounding box center [258, 202] width 103 height 36
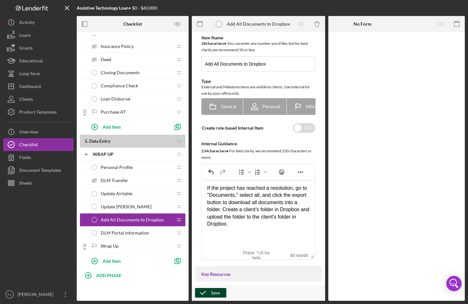
click at [253, 226] on div "If the project has reached a resolution, go to "Documents," select all, and cli…" at bounding box center [258, 205] width 103 height 43
drag, startPoint x: 253, startPoint y: 226, endPoint x: 258, endPoint y: 216, distance: 10.7
click at [258, 216] on div "If the project has reached a resolution, go to "Documents," select all, and cli…" at bounding box center [258, 205] width 103 height 43
click at [208, 293] on icon "button" at bounding box center [203, 292] width 16 height 16
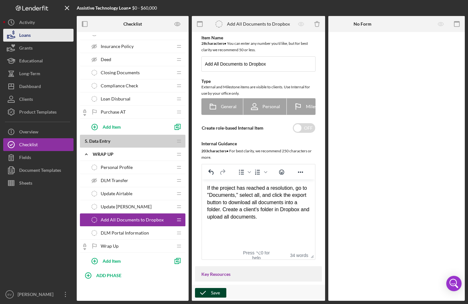
click at [36, 34] on button "Loans" at bounding box center [38, 35] width 70 height 13
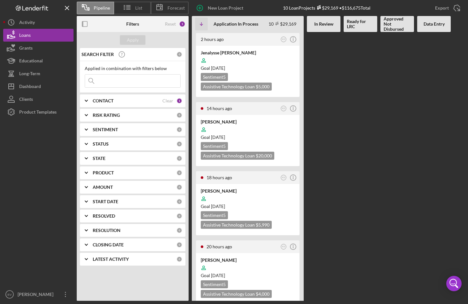
click at [343, 139] on div "2 hours ago KG Icon/Info [PERSON_NAME] Goal [DATE] Sentiment 5 Assistive Techno…" at bounding box center [328, 166] width 273 height 268
